Goal: Information Seeking & Learning: Learn about a topic

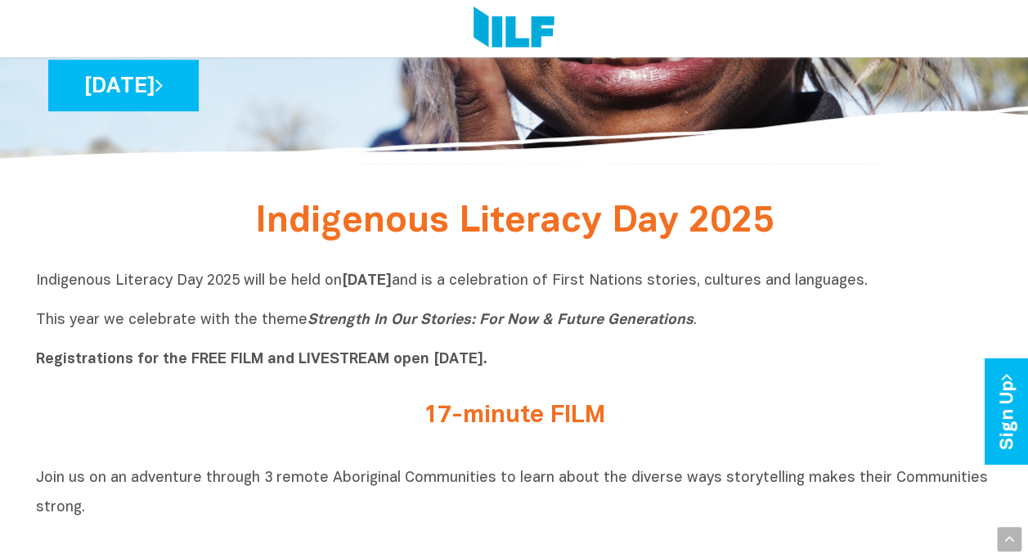
scroll to position [327, 0]
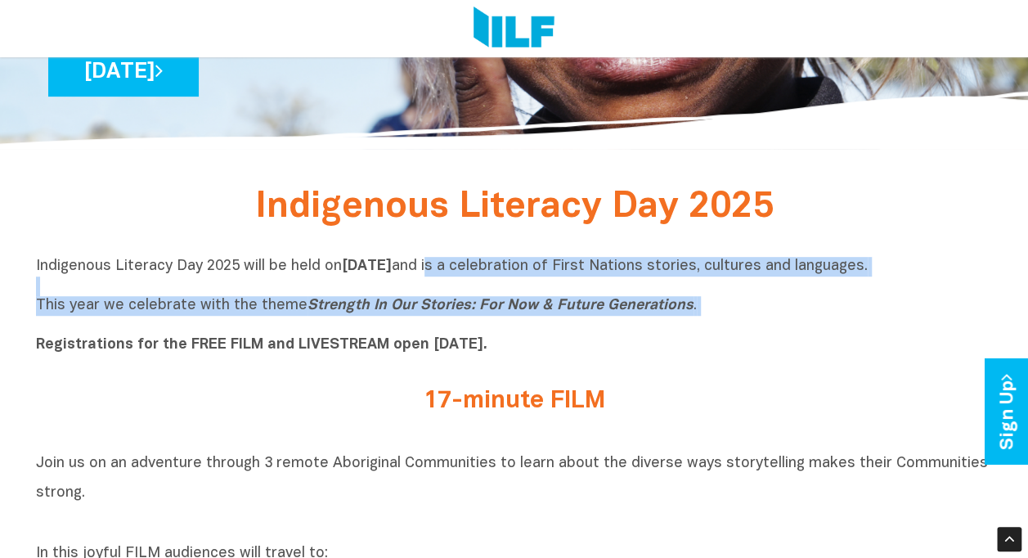
drag, startPoint x: 553, startPoint y: 268, endPoint x: 726, endPoint y: 319, distance: 180.6
click at [726, 319] on p "Indigenous Literacy Day 2025 will be held [DATE][DATE] and is a celebration of …" at bounding box center [514, 306] width 957 height 98
drag, startPoint x: 726, startPoint y: 319, endPoint x: 639, endPoint y: 301, distance: 88.5
copy p "is a celebration of First Nations stories, cultures and languages. This year we…"
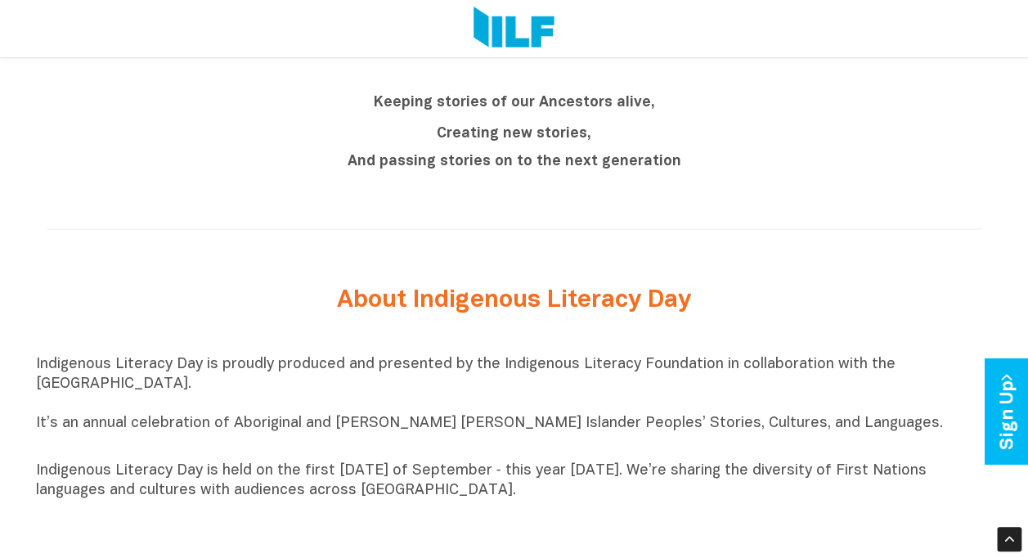
scroll to position [1554, 0]
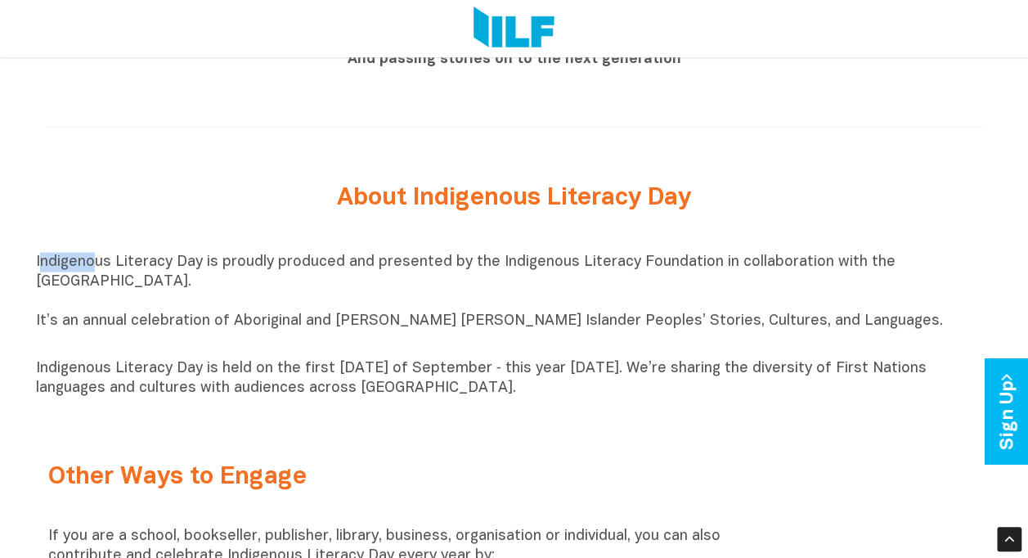
drag, startPoint x: 39, startPoint y: 272, endPoint x: 90, endPoint y: 276, distance: 50.8
click at [90, 276] on p "Indigenous Literacy Day is proudly produced and presented by the Indigenous Lit…" at bounding box center [514, 302] width 957 height 98
copy p "ndigeno"
drag, startPoint x: 29, startPoint y: 330, endPoint x: 791, endPoint y: 412, distance: 767.3
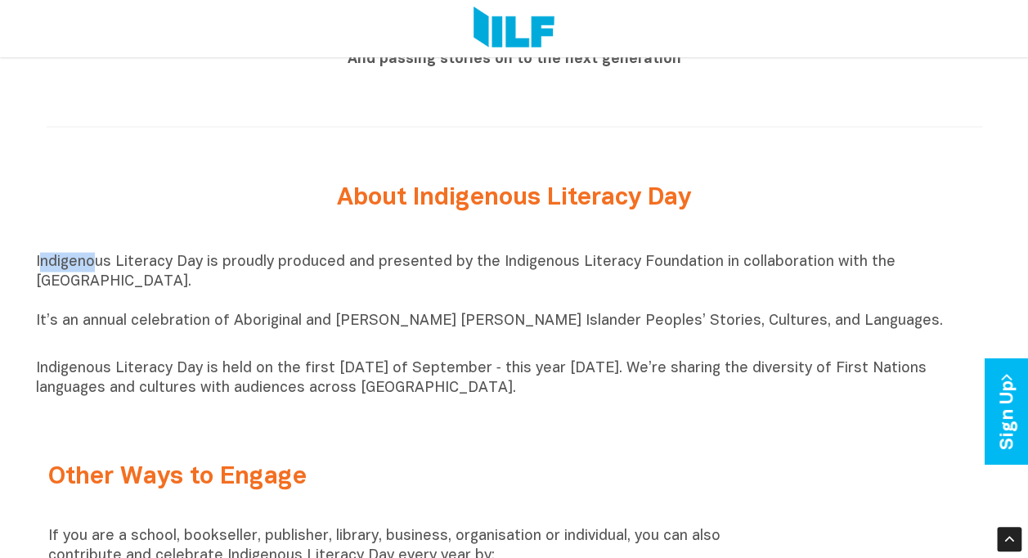
copy div "It’s an annual celebration of Aboriginal and [PERSON_NAME] [PERSON_NAME] Island…"
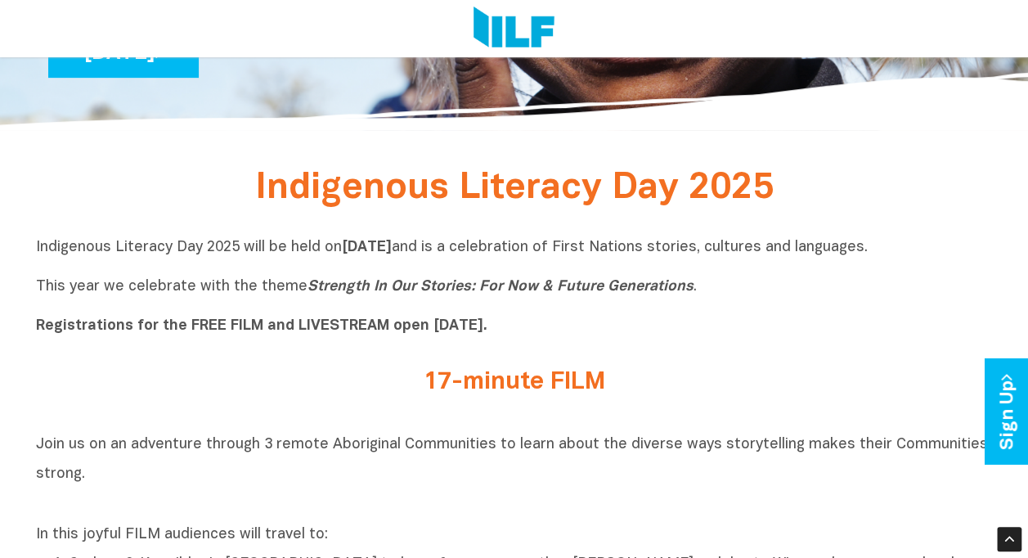
scroll to position [327, 0]
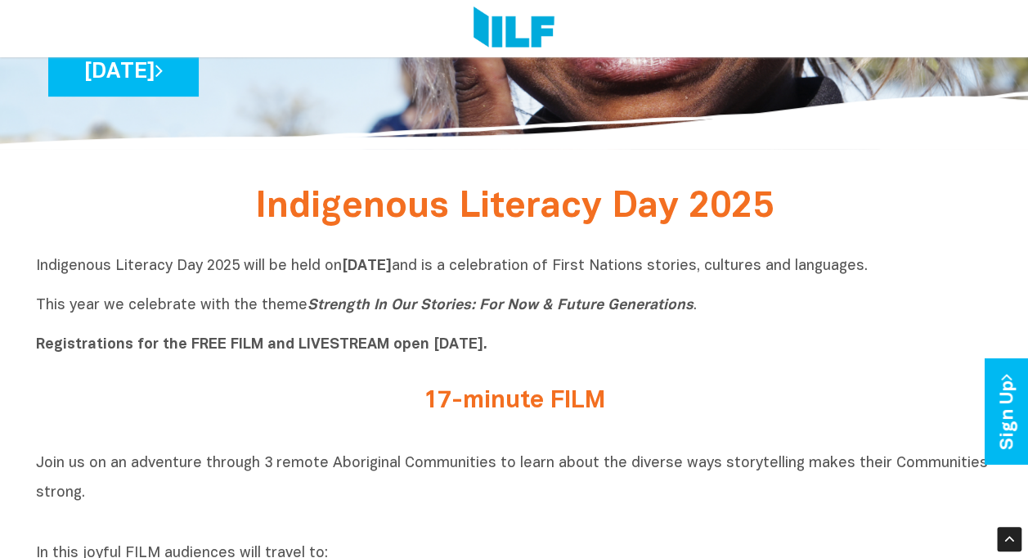
click at [761, 253] on div "Indigenous Literacy Day 2025 will be held [DATE][DATE] and is a celebration of …" at bounding box center [514, 309] width 957 height 131
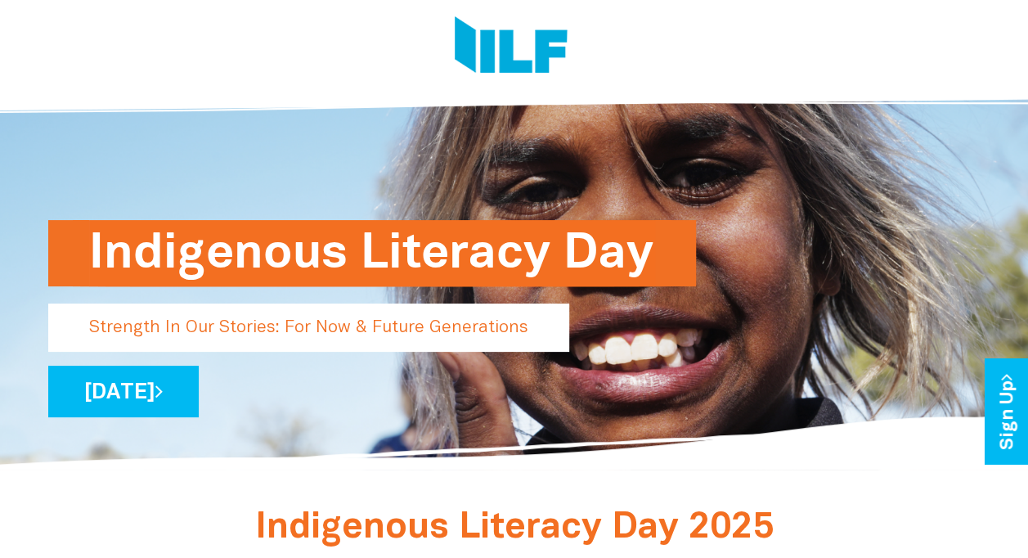
scroll to position [0, 0]
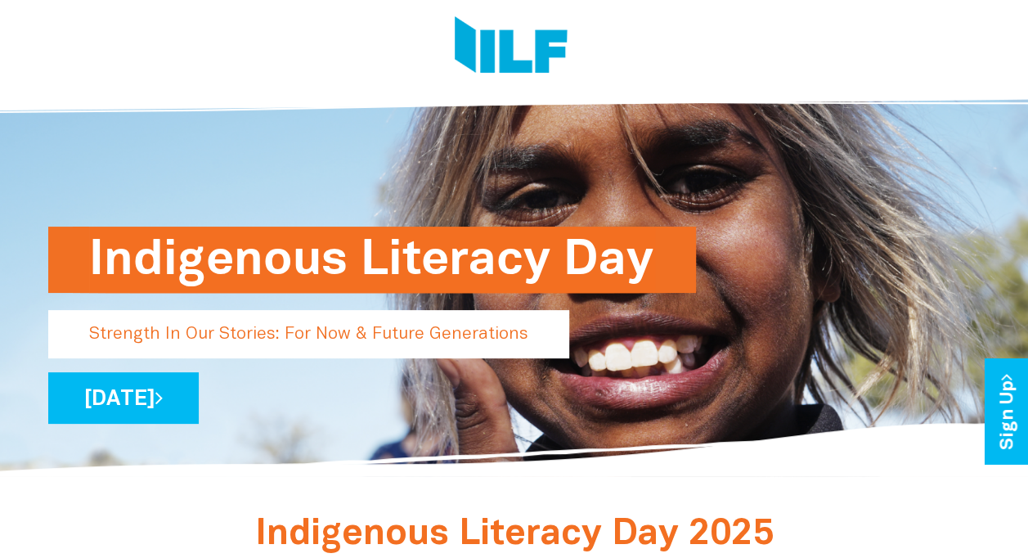
click at [496, 54] on img at bounding box center [511, 46] width 113 height 61
